Goal: Use online tool/utility: Utilize a website feature to perform a specific function

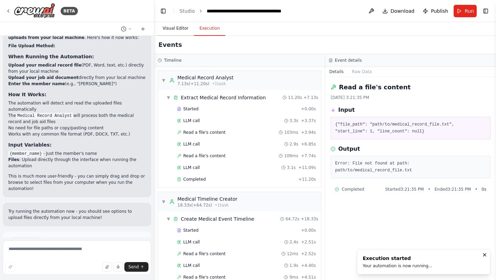
click at [176, 27] on button "Visual Editor" at bounding box center [175, 28] width 37 height 14
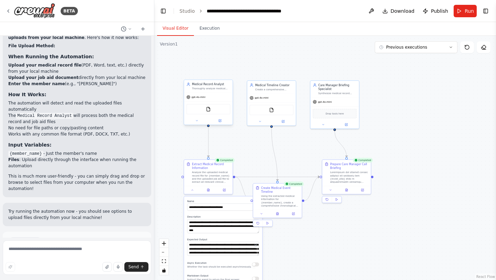
click at [208, 85] on div "Medical Record Analyst" at bounding box center [211, 84] width 38 height 4
click at [221, 121] on icon at bounding box center [219, 120] width 3 height 3
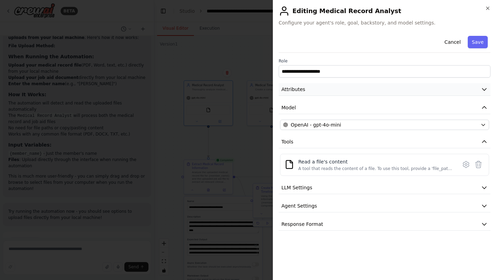
click at [306, 86] on button "Attributes" at bounding box center [385, 89] width 212 height 13
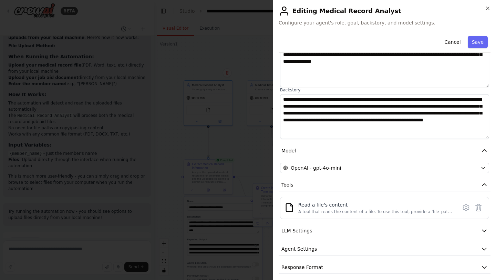
scroll to position [71, 0]
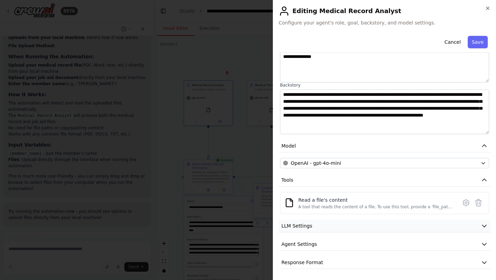
click at [310, 224] on span "LLM Settings" at bounding box center [296, 225] width 31 height 7
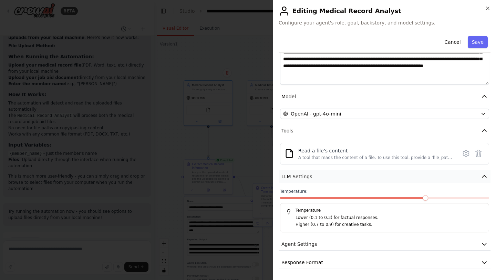
scroll to position [0, 0]
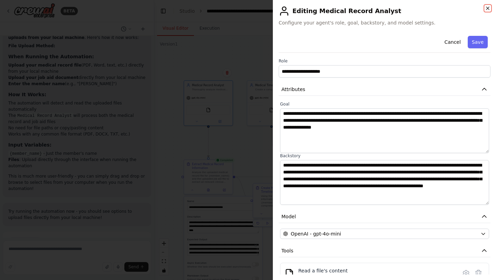
click at [488, 9] on icon "button" at bounding box center [487, 8] width 3 height 3
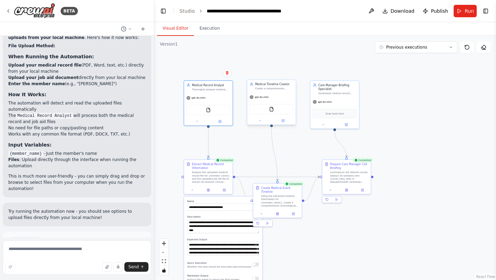
click at [281, 97] on div "gpt-4o-mini" at bounding box center [271, 97] width 49 height 9
click at [341, 101] on div "gpt-4o-mini" at bounding box center [334, 101] width 49 height 9
click at [218, 100] on div "gpt-4o-mini" at bounding box center [208, 97] width 49 height 9
click at [284, 97] on div "gpt-4o-mini" at bounding box center [271, 97] width 49 height 9
click at [351, 103] on div "gpt-4o-mini" at bounding box center [334, 101] width 49 height 9
